Goal: Task Accomplishment & Management: Manage account settings

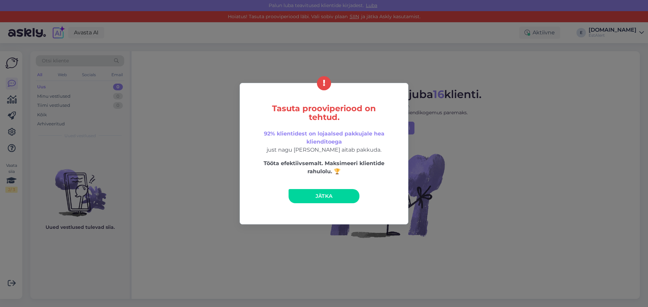
click at [324, 196] on span "Jätka" at bounding box center [323, 196] width 17 height 6
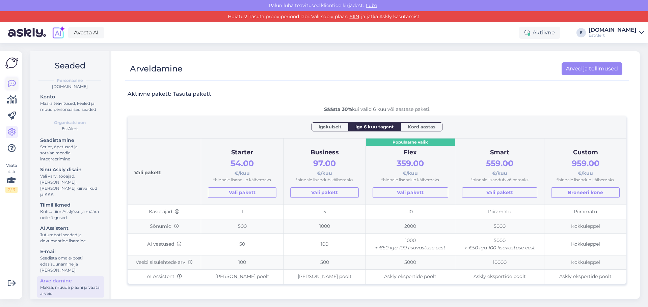
click at [12, 84] on icon at bounding box center [12, 84] width 8 height 8
